Goal: Information Seeking & Learning: Learn about a topic

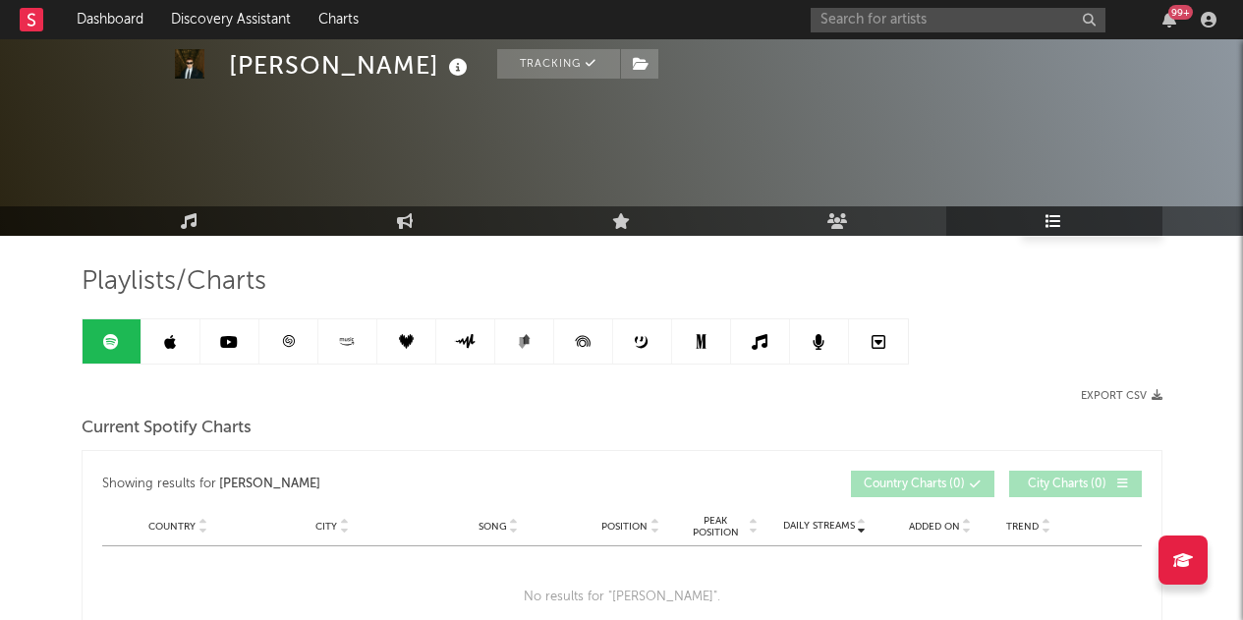
scroll to position [489, 0]
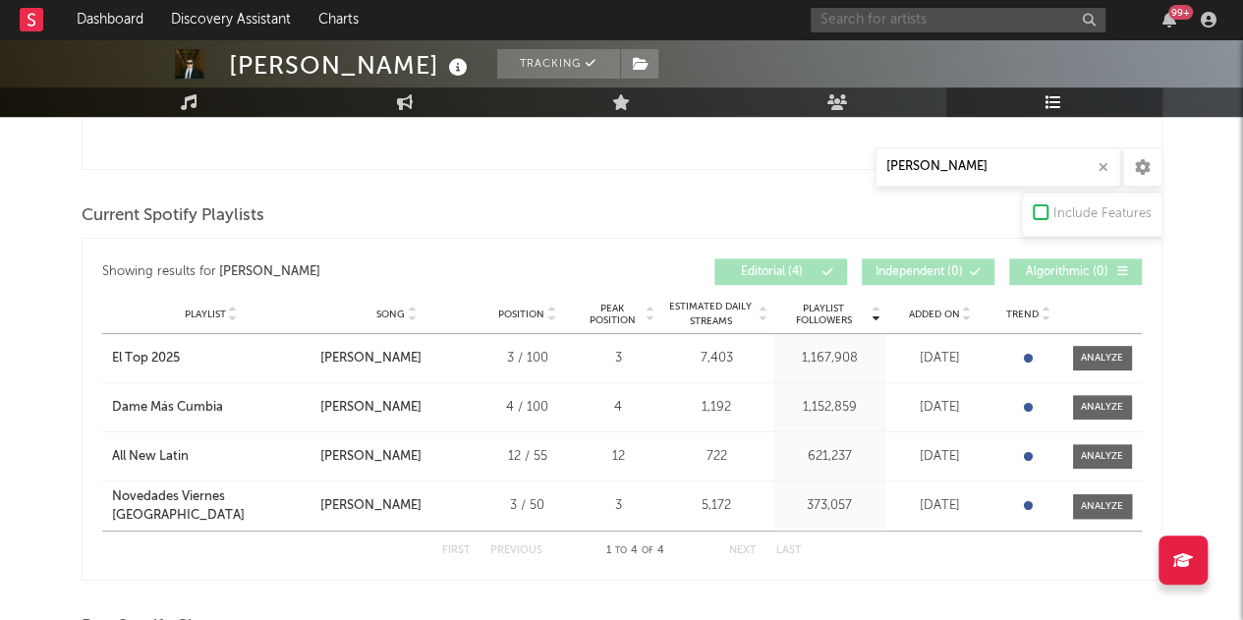
click at [908, 24] on input "text" at bounding box center [957, 20] width 295 height 25
type input "a"
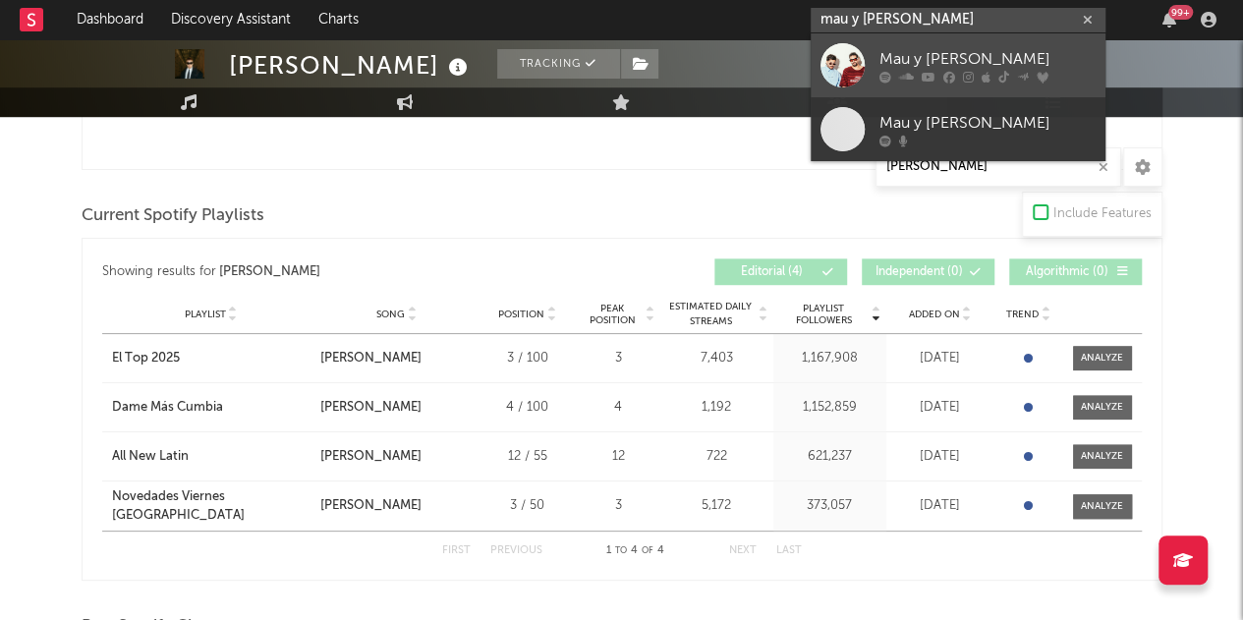
type input "mau y [PERSON_NAME]"
click at [980, 56] on div "Mau y [PERSON_NAME]" at bounding box center [987, 59] width 216 height 24
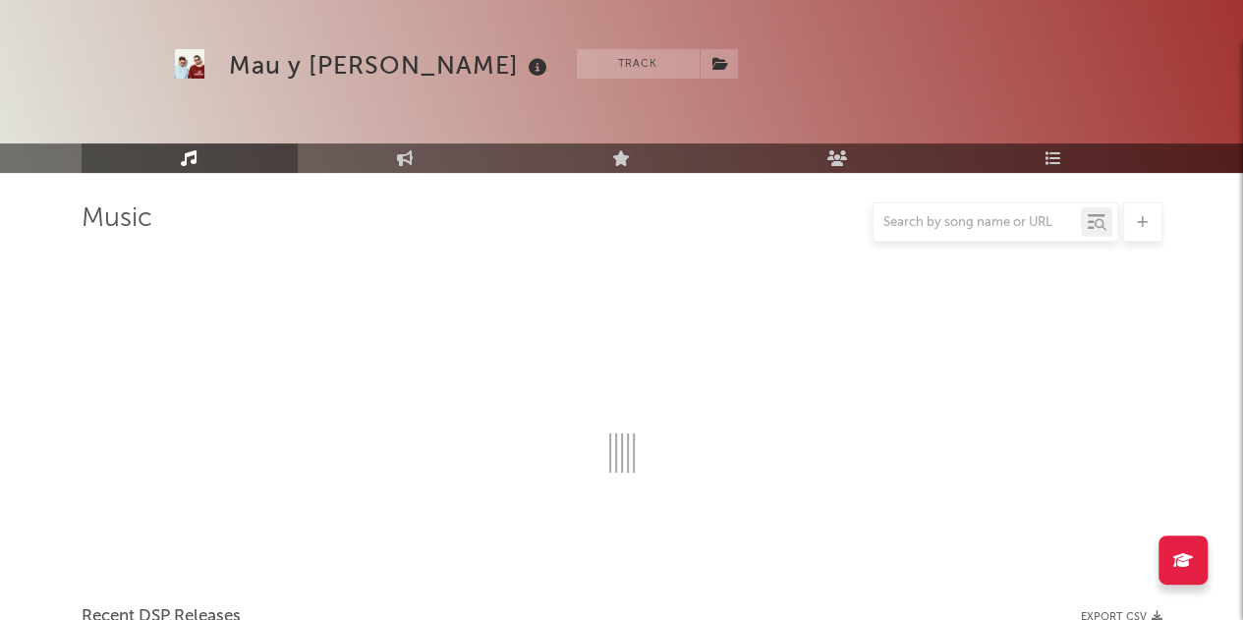
scroll to position [489, 0]
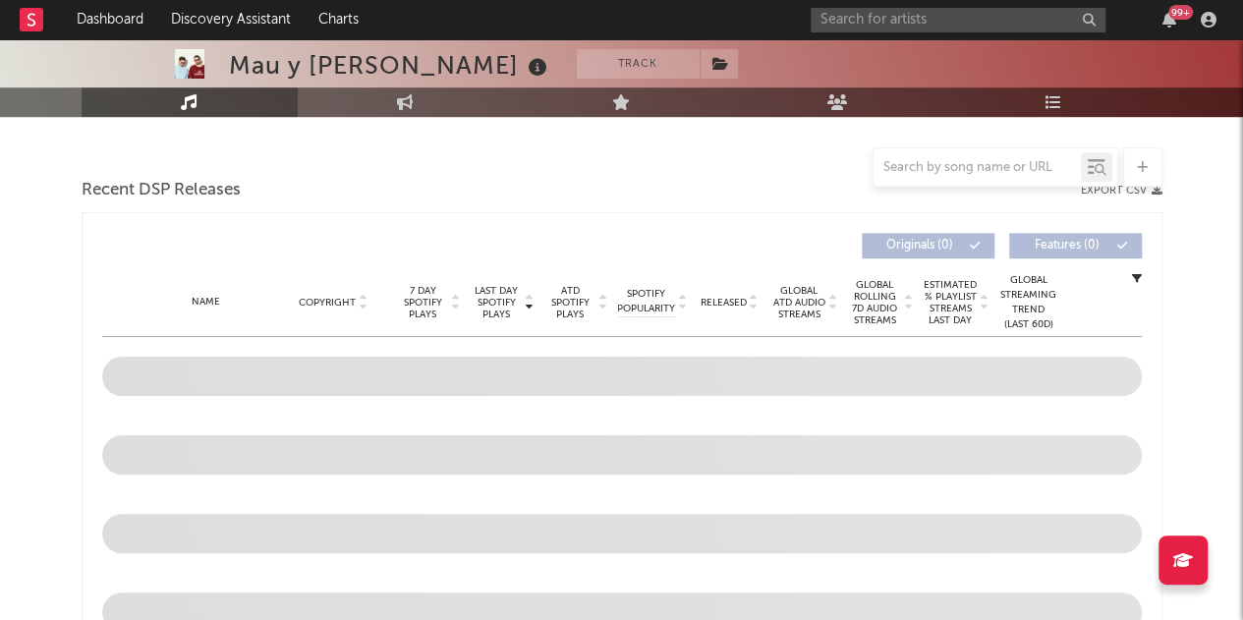
select select "6m"
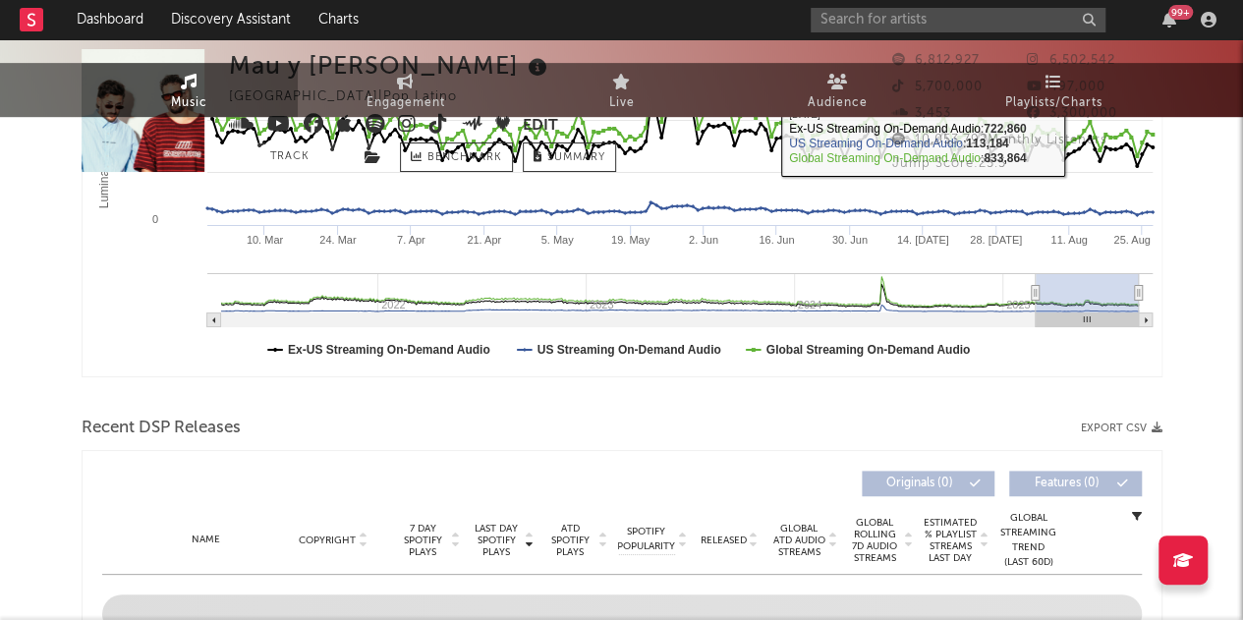
scroll to position [0, 0]
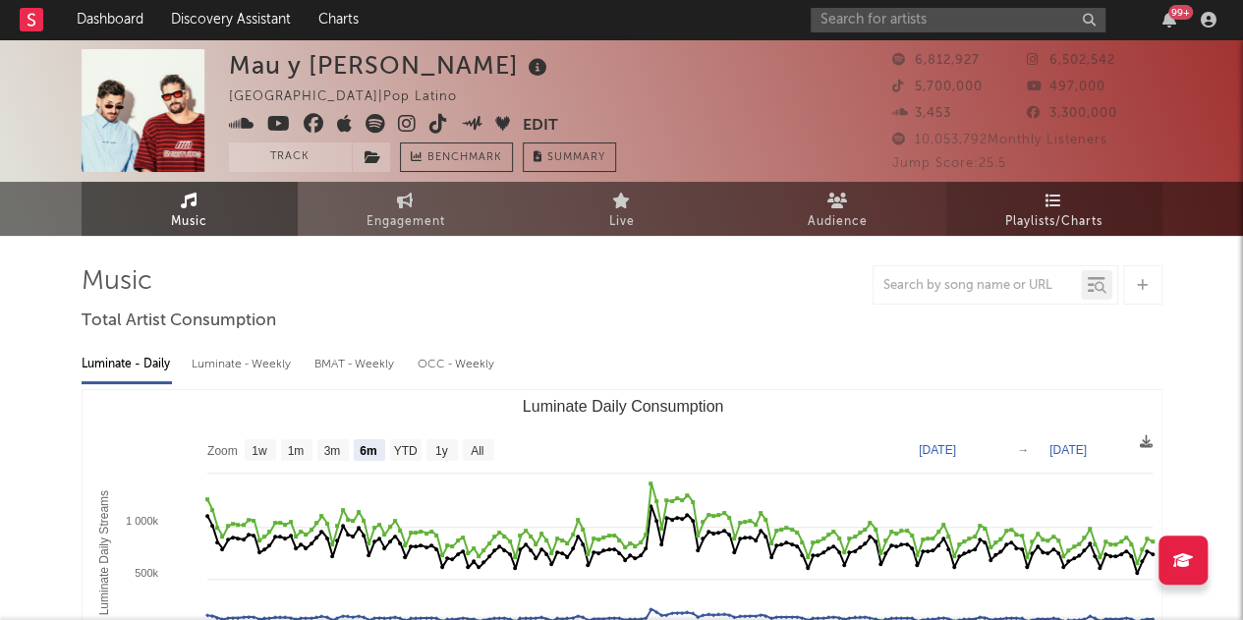
click at [1091, 203] on link "Playlists/Charts" at bounding box center [1054, 209] width 216 height 54
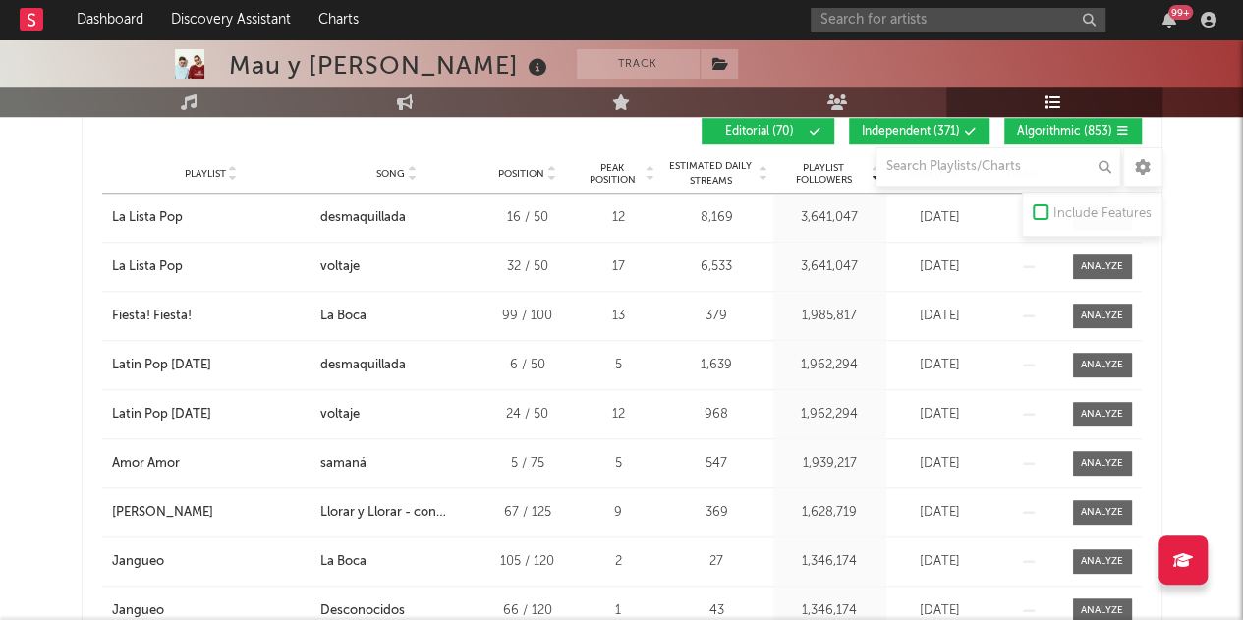
scroll to position [559, 0]
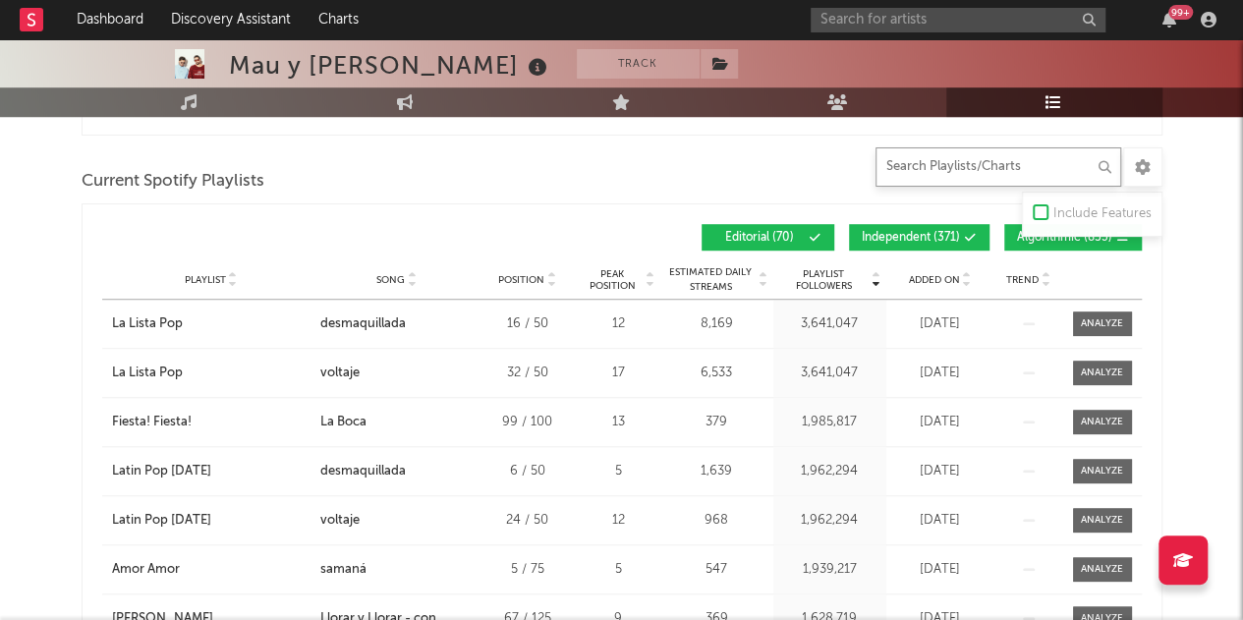
click at [969, 166] on input "text" at bounding box center [998, 166] width 246 height 39
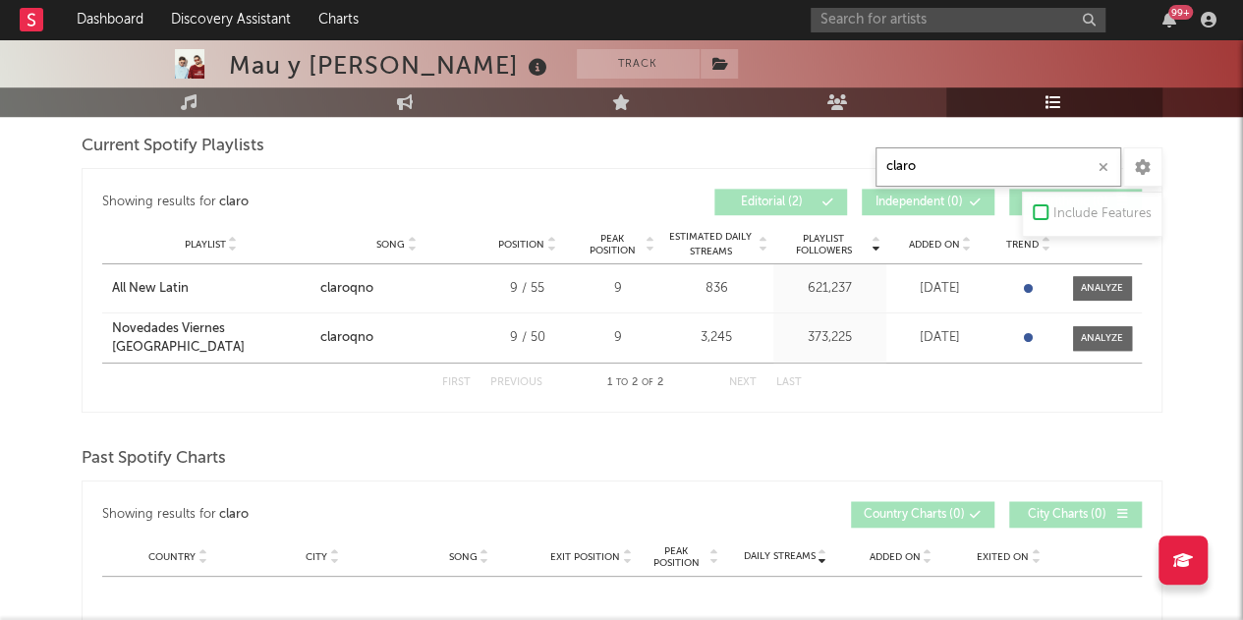
type input "claro"
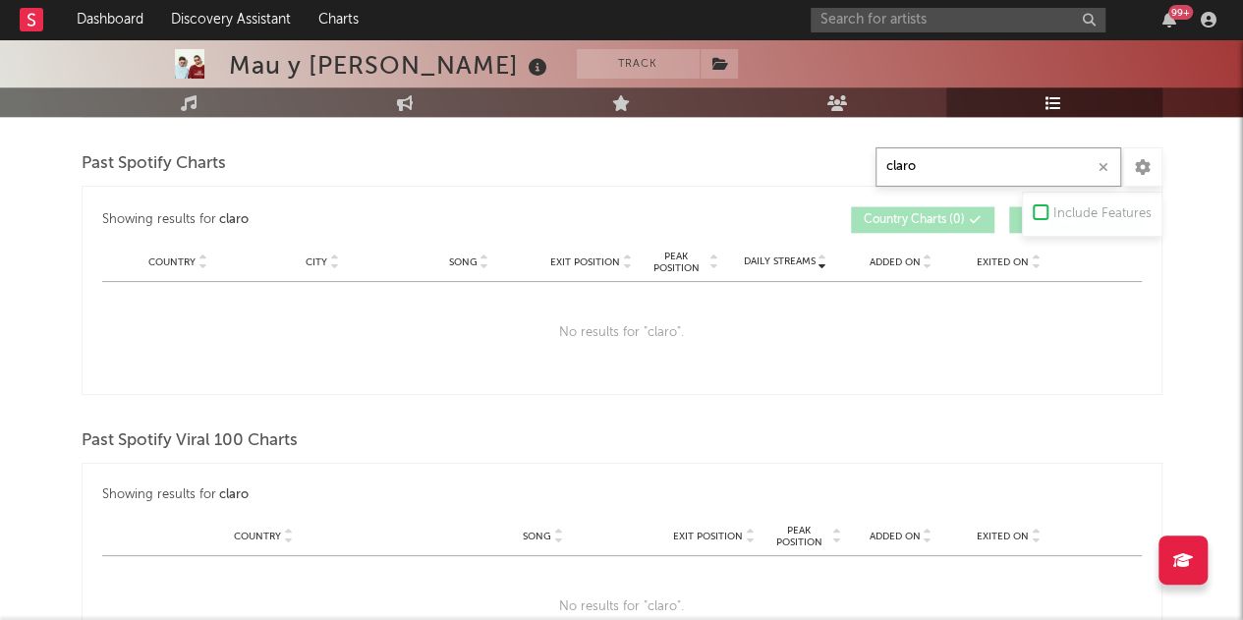
scroll to position [363, 0]
